Goal: Transaction & Acquisition: Download file/media

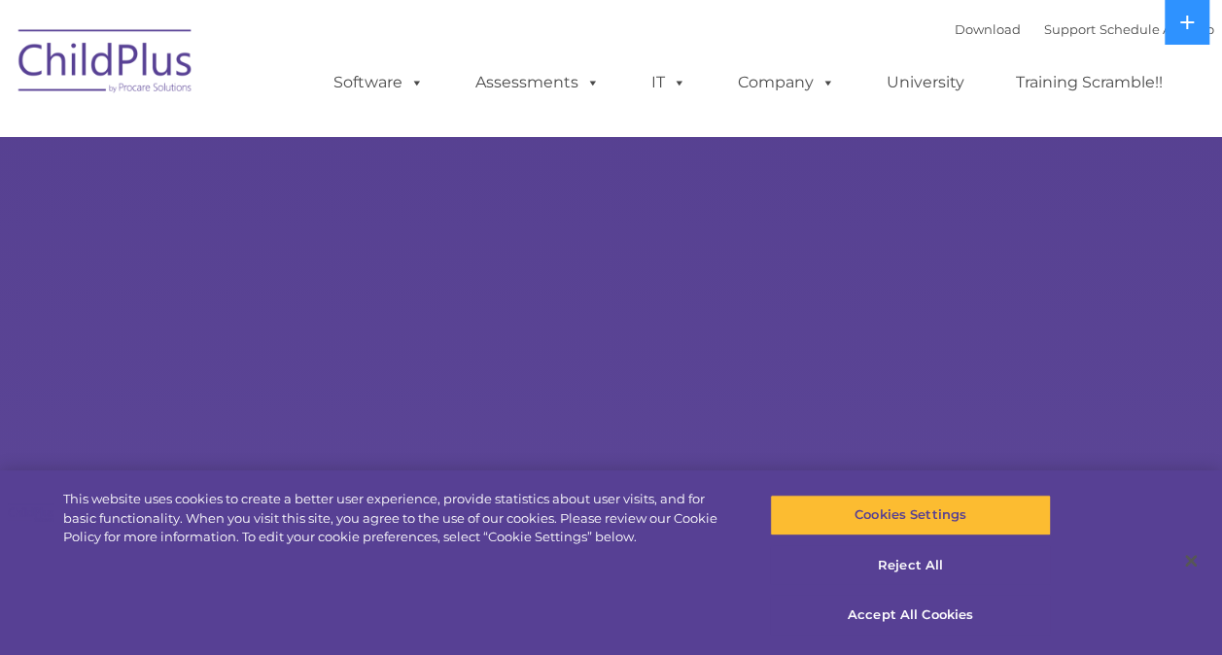
select select "MEDIUM"
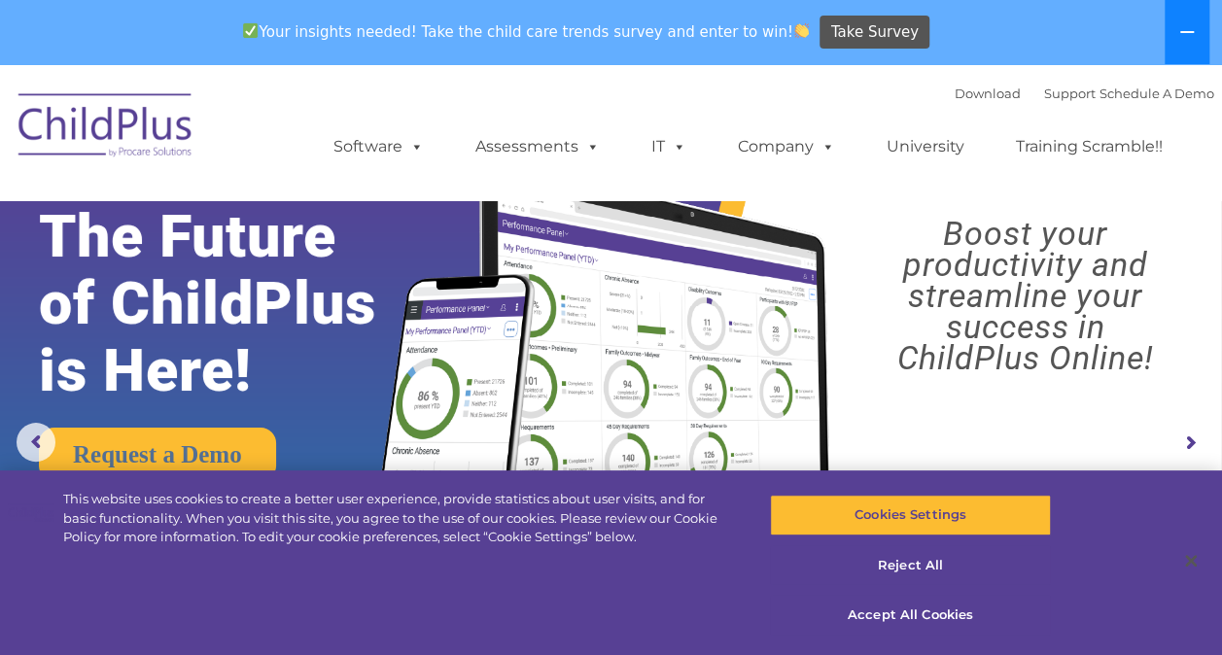
click at [1184, 27] on icon at bounding box center [1187, 32] width 16 height 16
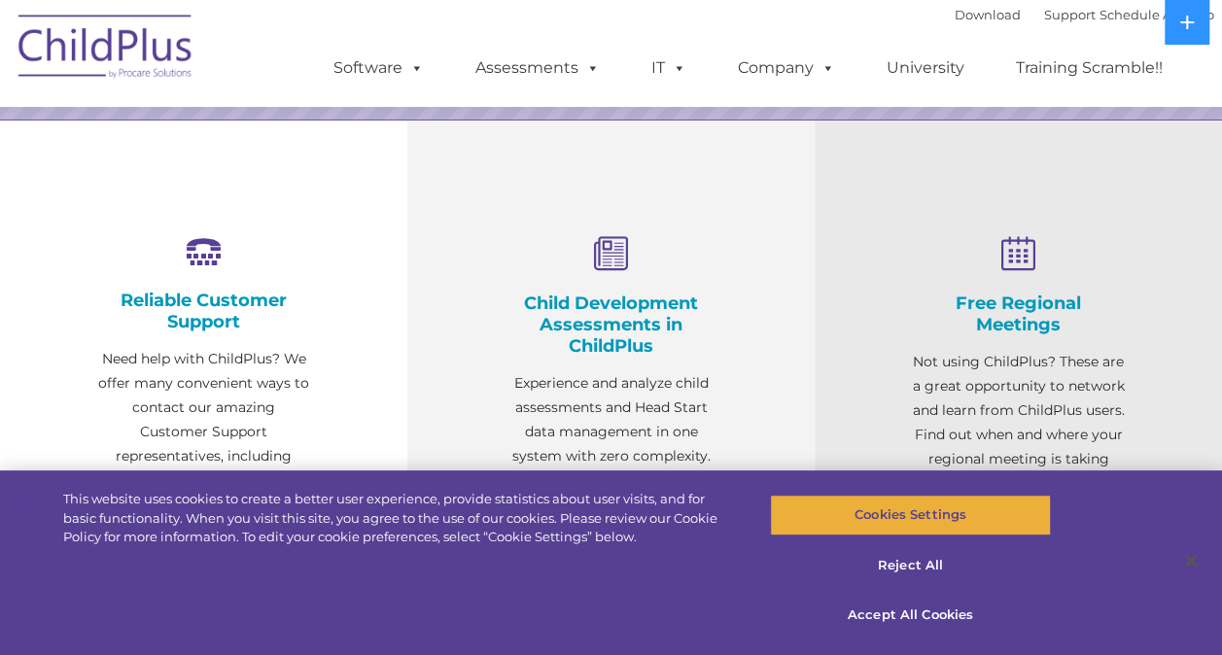
scroll to position [642, 0]
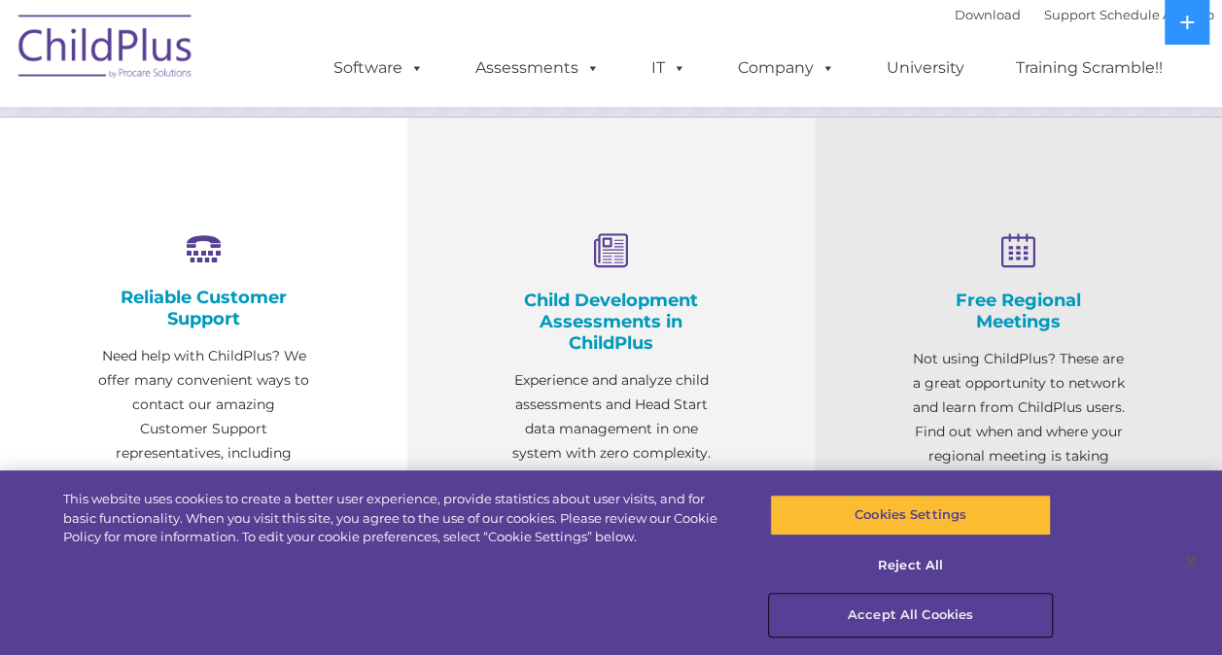
click at [907, 615] on button "Accept All Cookies" at bounding box center [910, 615] width 281 height 41
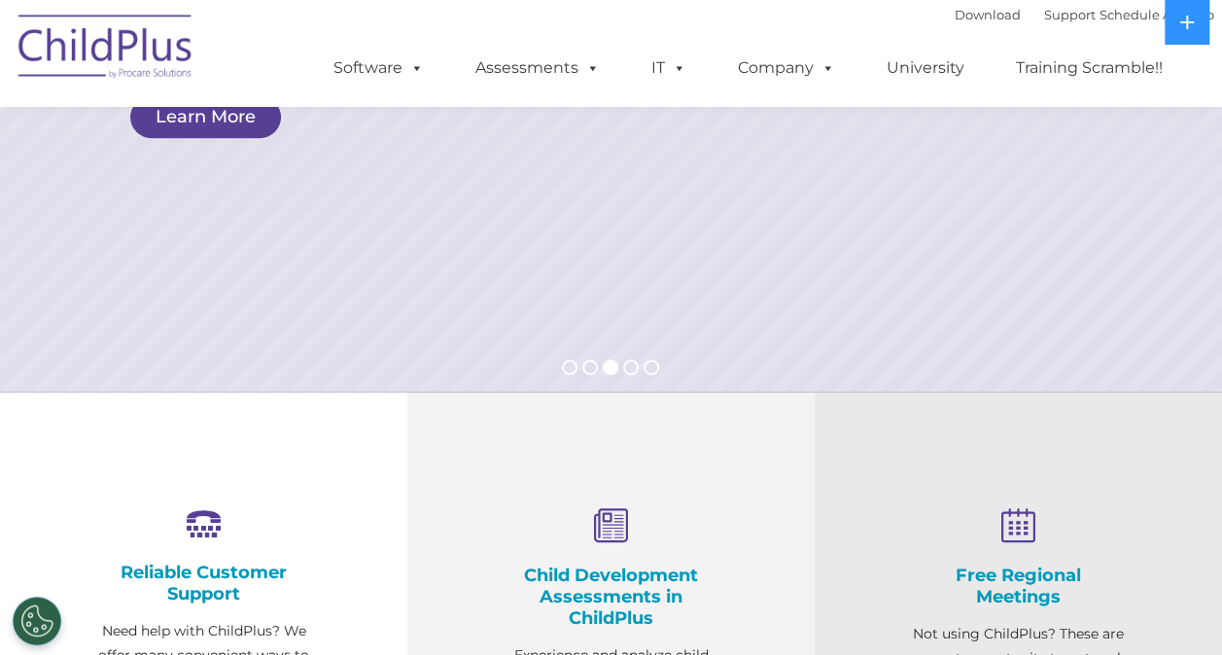
scroll to position [0, 0]
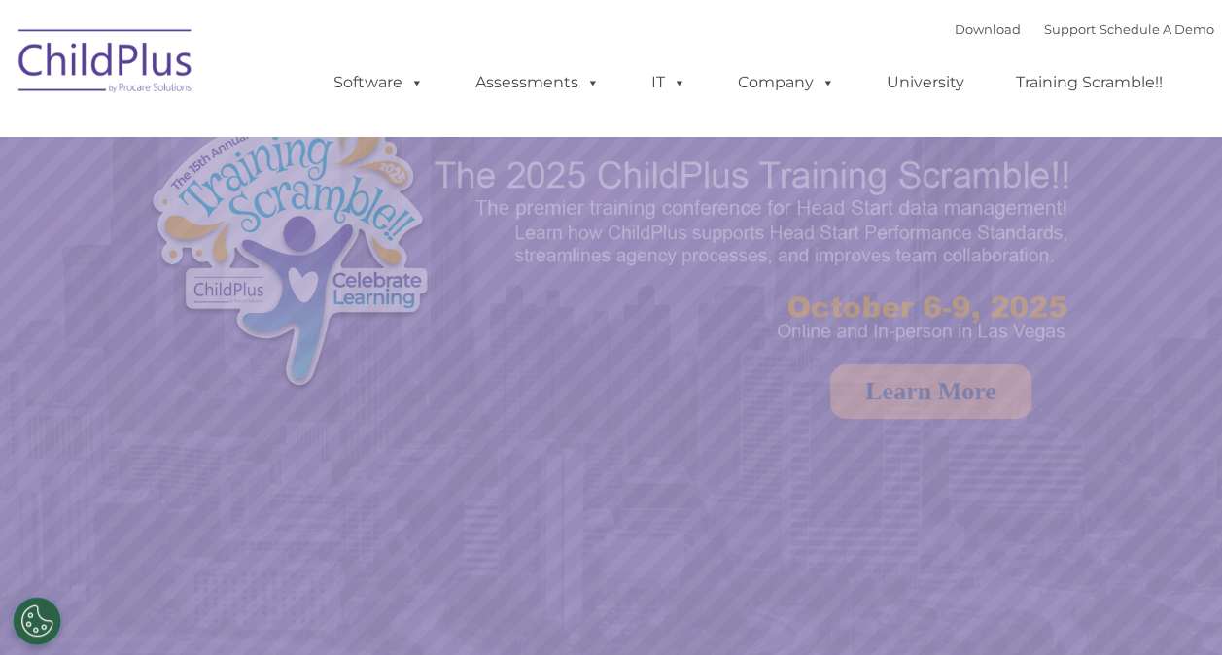
select select "MEDIUM"
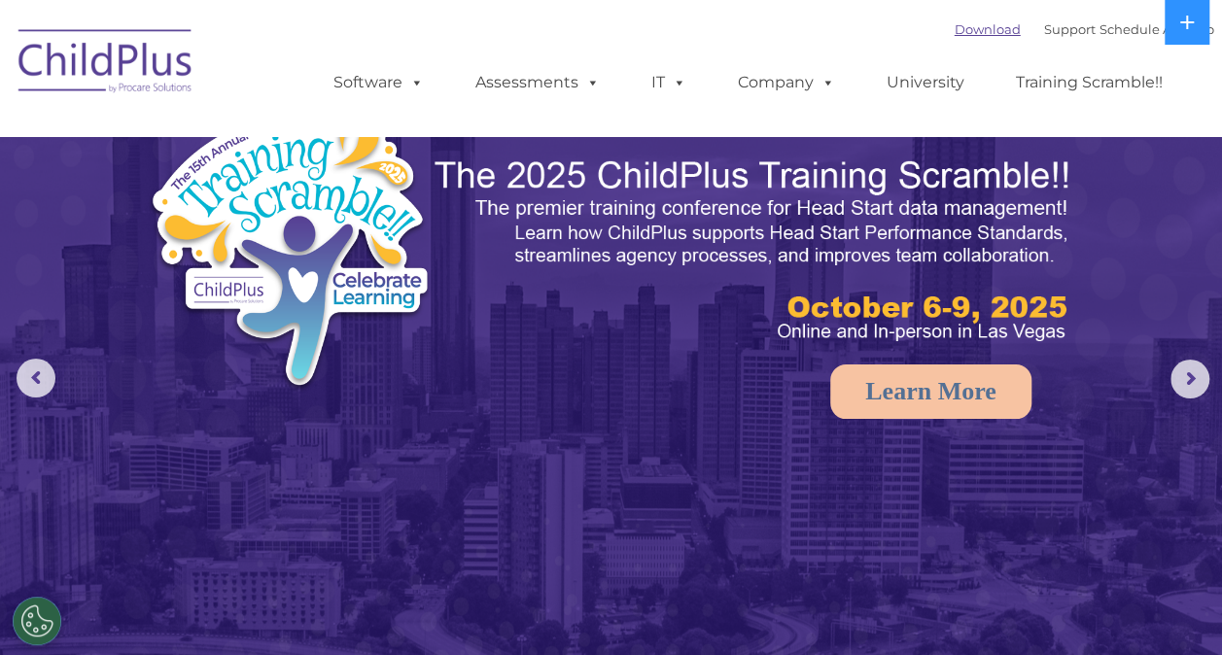
click at [957, 27] on link "Download" at bounding box center [988, 29] width 66 height 16
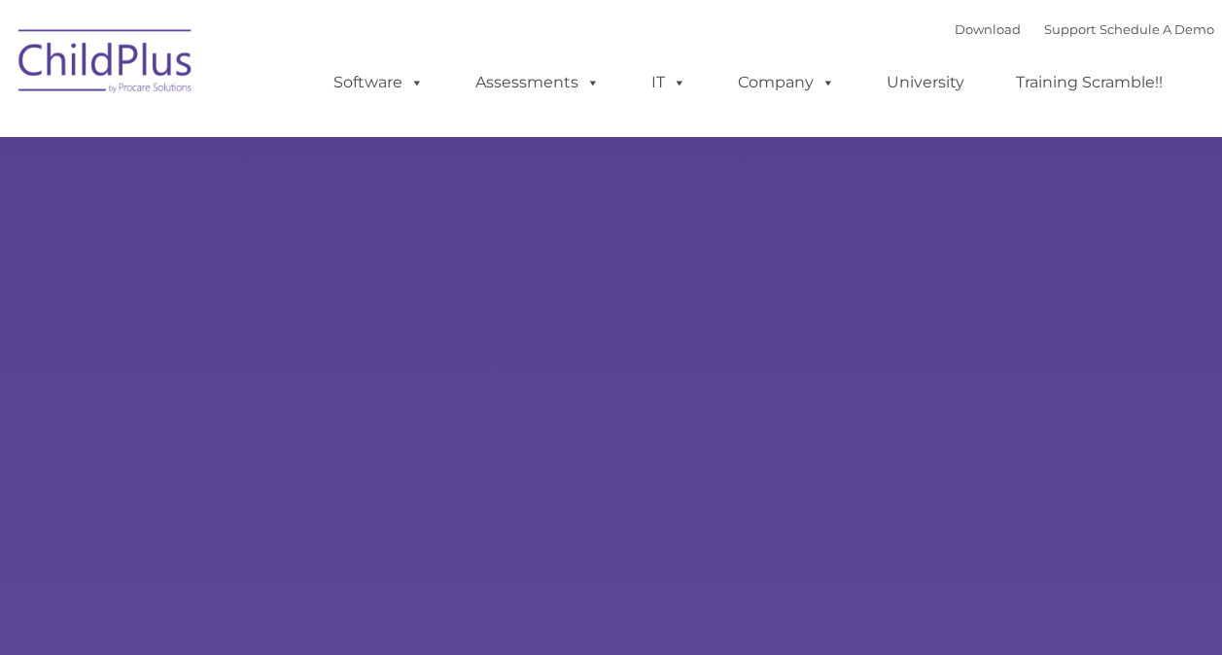
type input ""
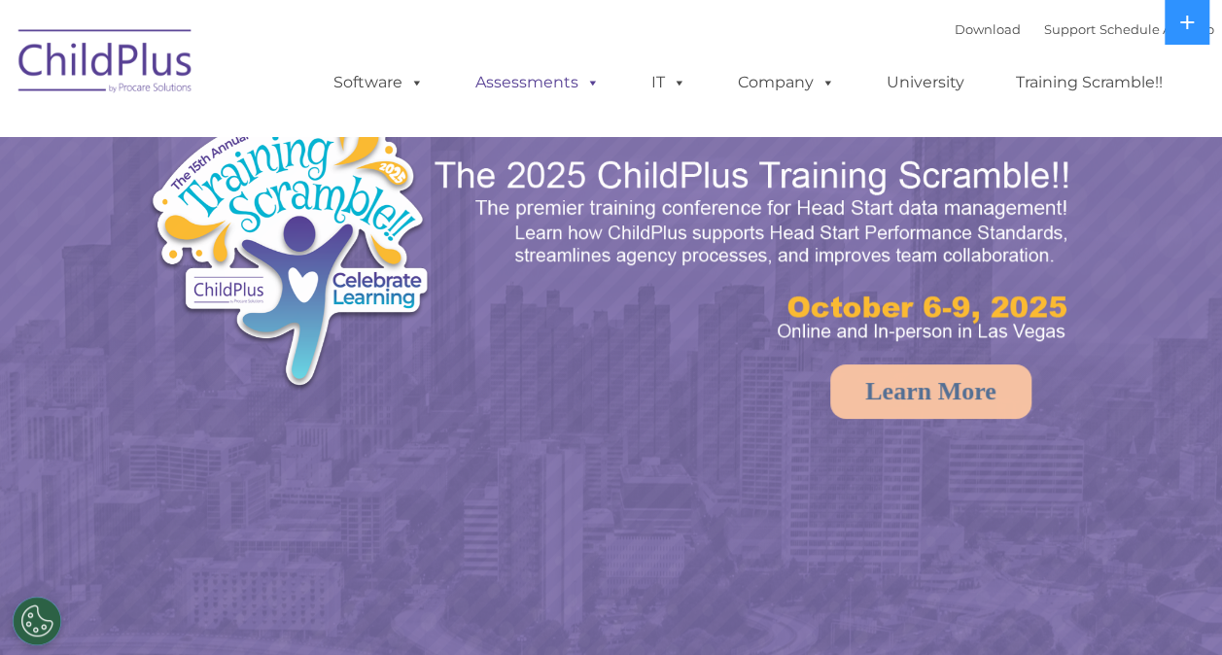
select select "MEDIUM"
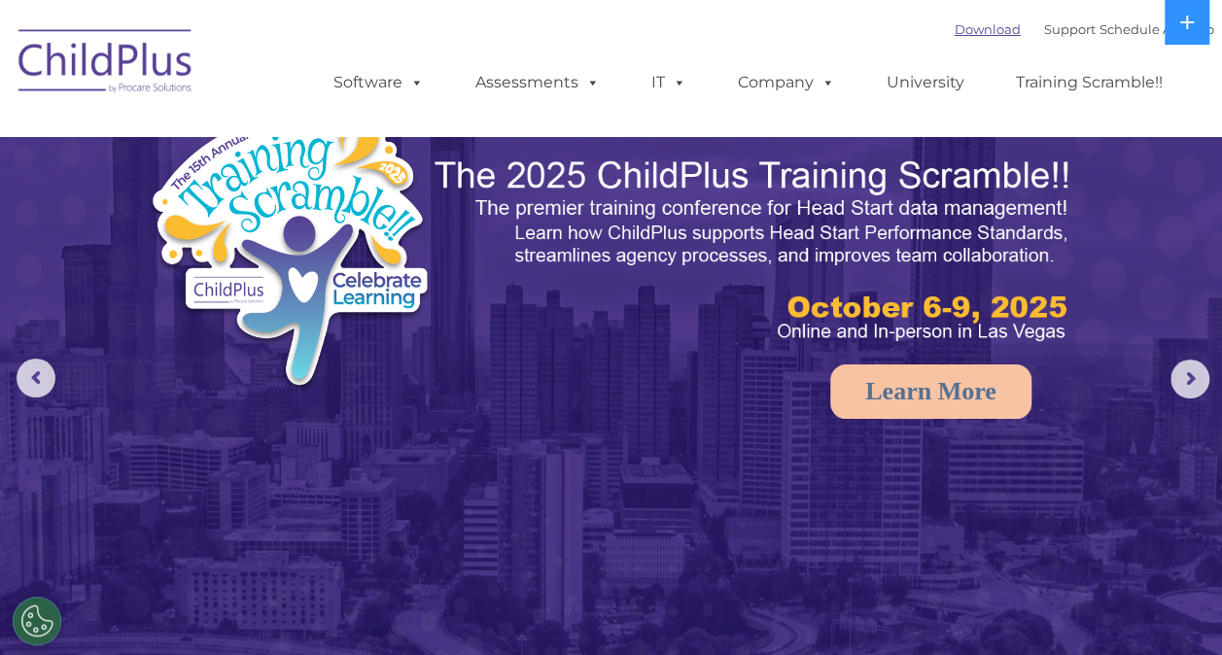
click at [958, 25] on link "Download" at bounding box center [988, 29] width 66 height 16
